Goal: Information Seeking & Learning: Learn about a topic

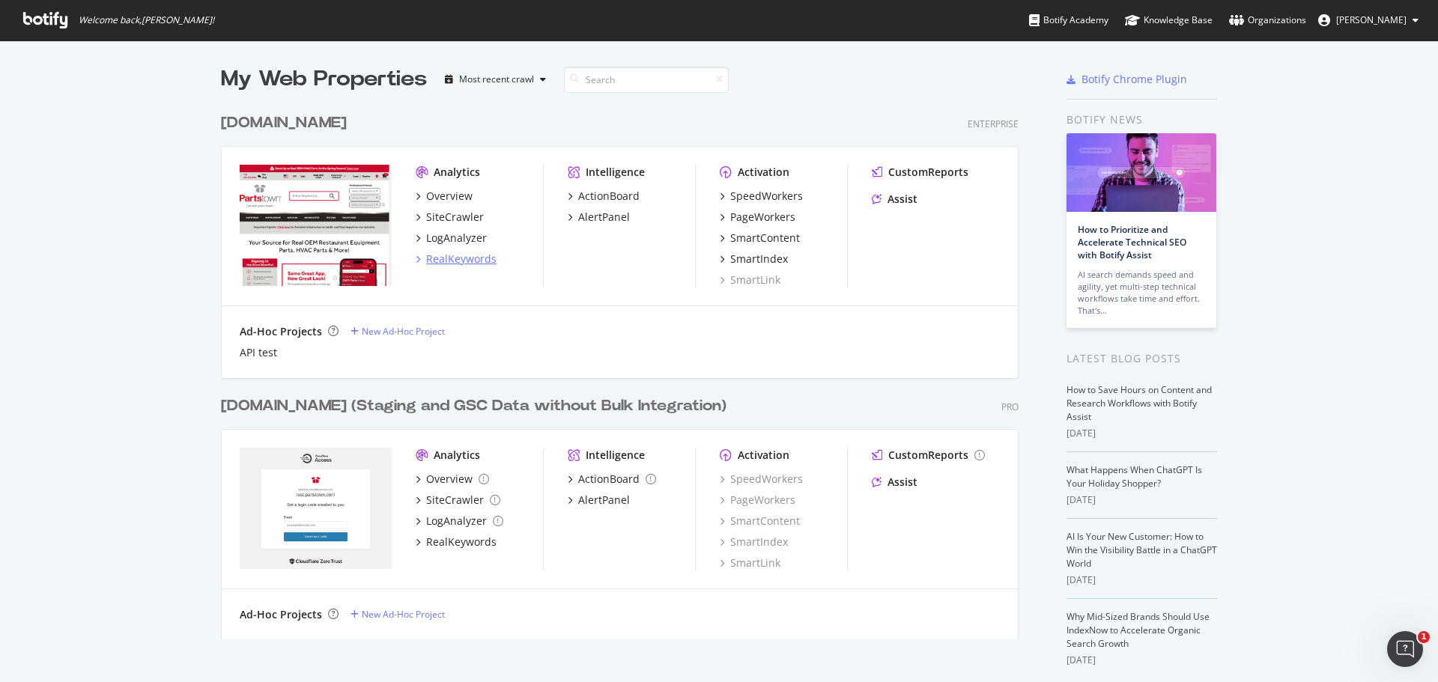
click at [458, 259] on div "RealKeywords" at bounding box center [461, 259] width 70 height 15
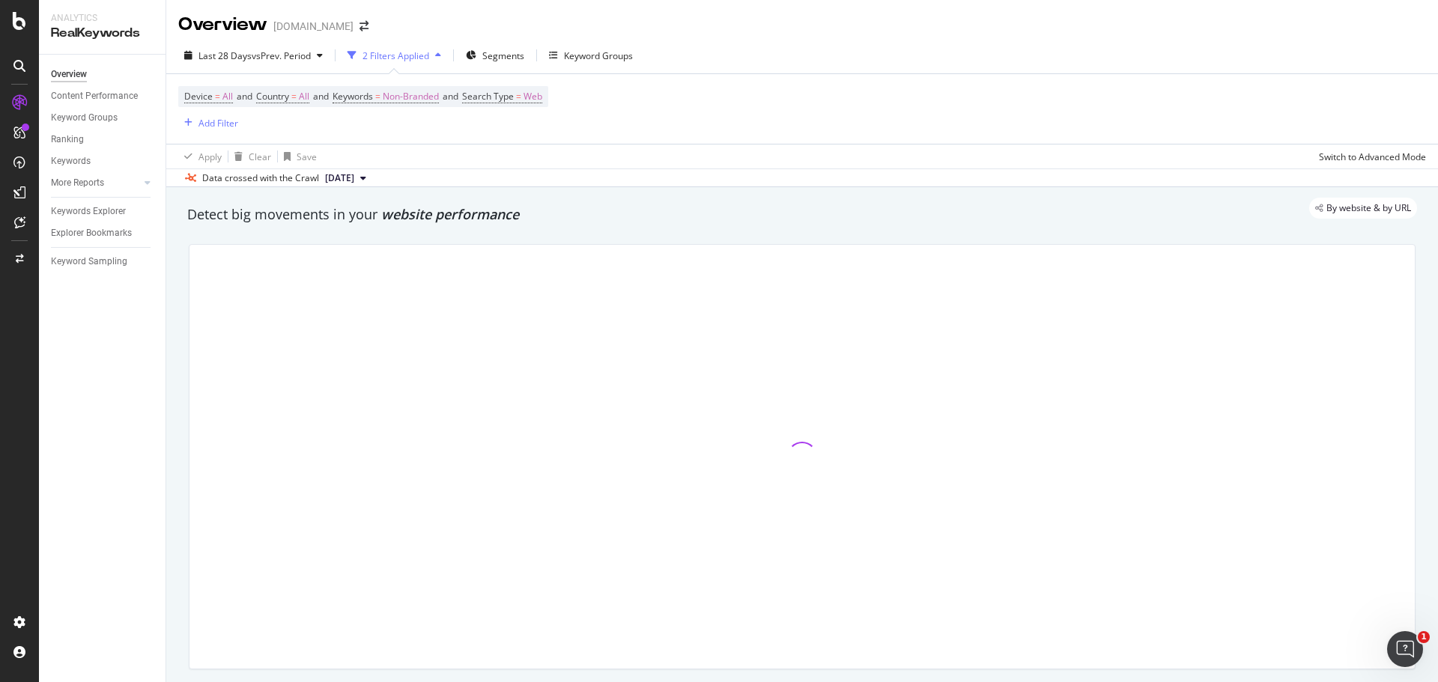
click at [20, 130] on icon at bounding box center [19, 133] width 12 height 12
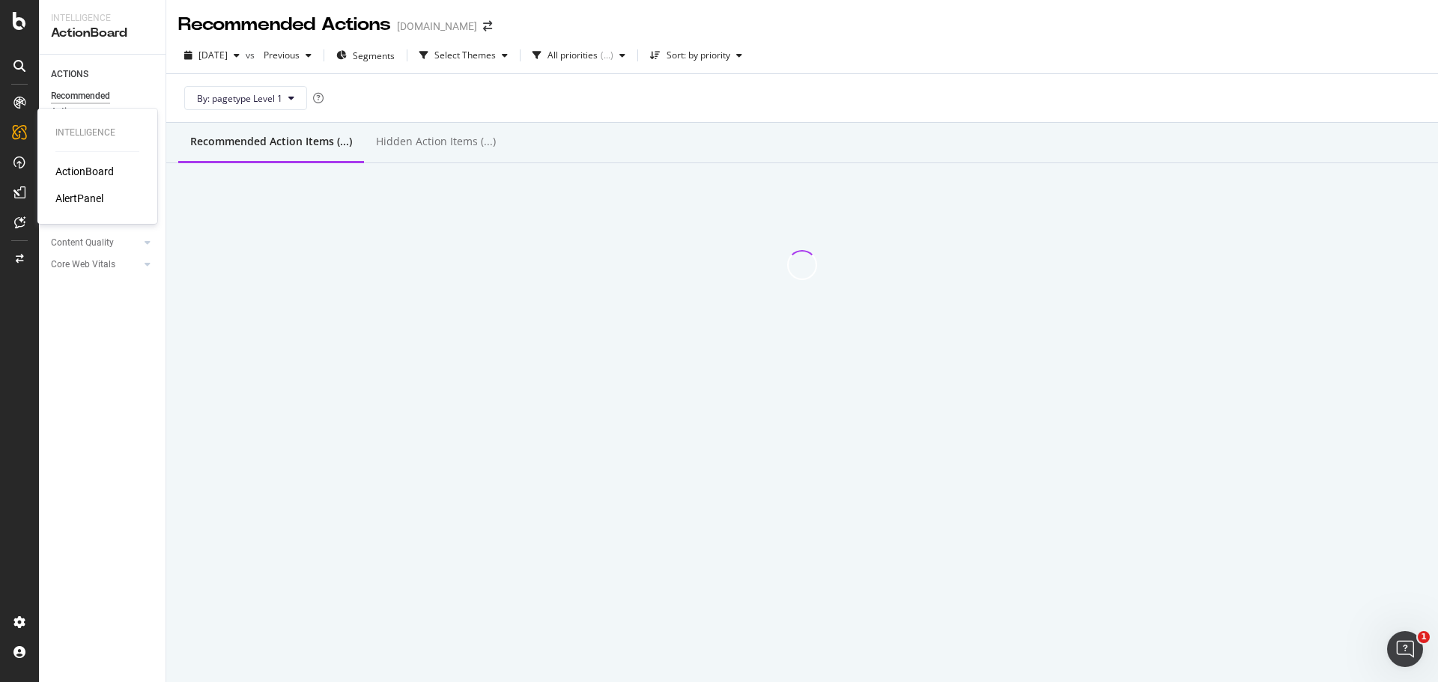
click at [81, 199] on div "AlertPanel" at bounding box center [79, 198] width 48 height 15
